Goal: Check status

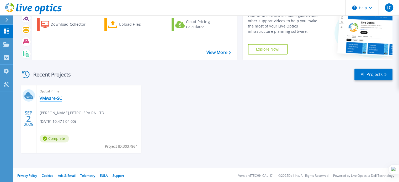
scroll to position [30, 0]
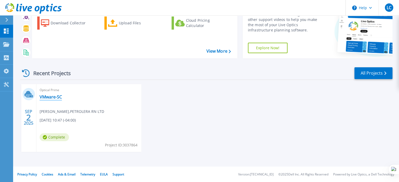
click at [55, 97] on link "VMware-SC" at bounding box center [51, 96] width 22 height 5
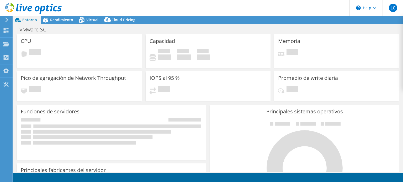
select select "USD"
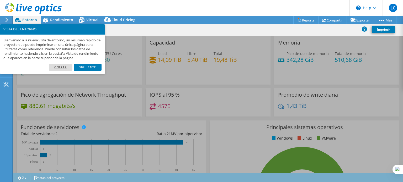
click at [60, 69] on link "Cerrar" at bounding box center [61, 67] width 24 height 7
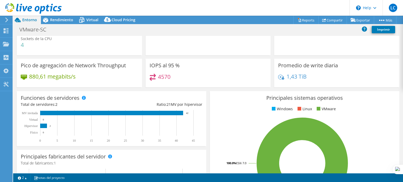
scroll to position [26, 0]
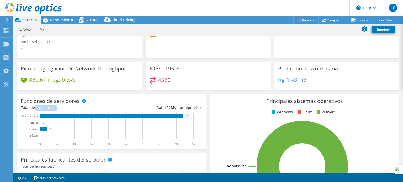
drag, startPoint x: 34, startPoint y: 108, endPoint x: 63, endPoint y: 107, distance: 29.1
click at [63, 107] on div "Total de servidores: 2" at bounding box center [66, 108] width 91 height 6
click at [110, 78] on div "880,61 megabits/s" at bounding box center [79, 82] width 117 height 11
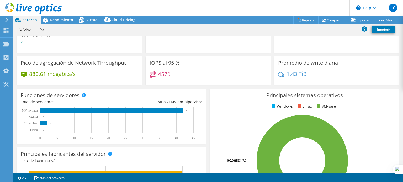
scroll to position [0, 0]
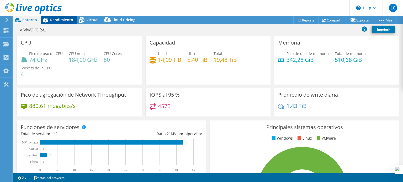
click at [64, 19] on span "Rendimiento" at bounding box center [61, 19] width 23 height 5
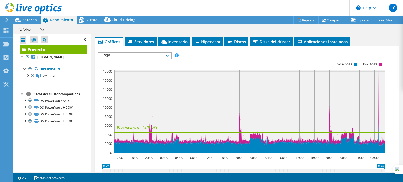
scroll to position [131, 0]
